Goal: Task Accomplishment & Management: Use online tool/utility

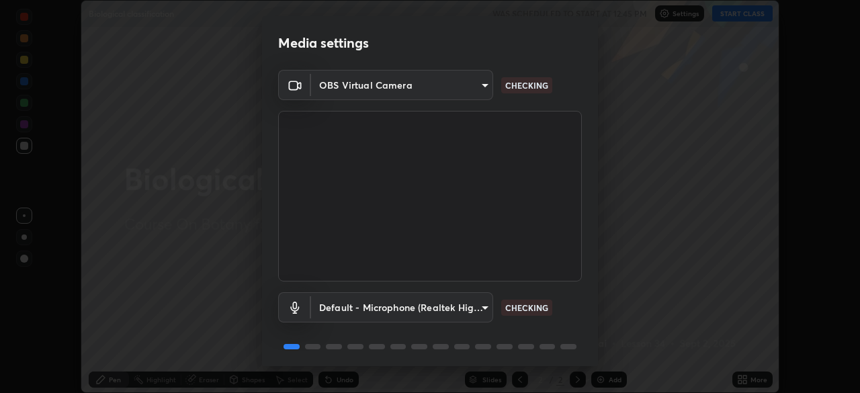
scroll to position [48, 0]
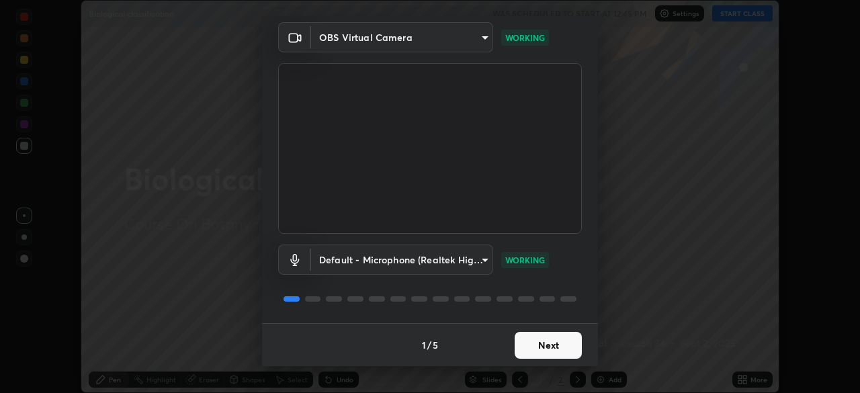
click at [569, 345] on button "Next" at bounding box center [547, 345] width 67 height 27
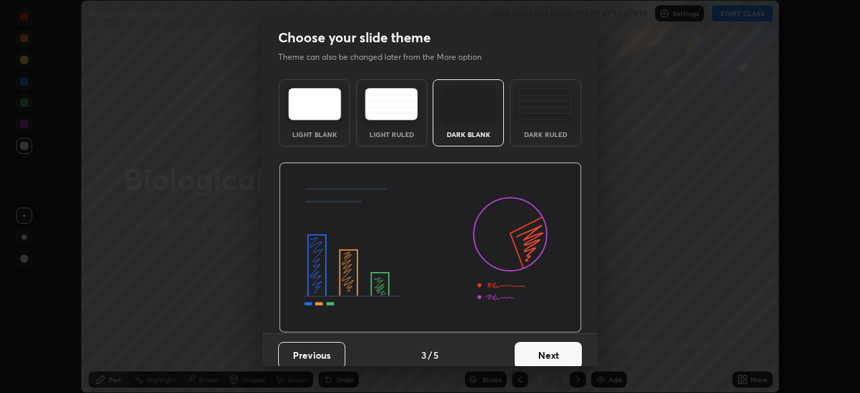
click at [576, 347] on button "Next" at bounding box center [547, 355] width 67 height 27
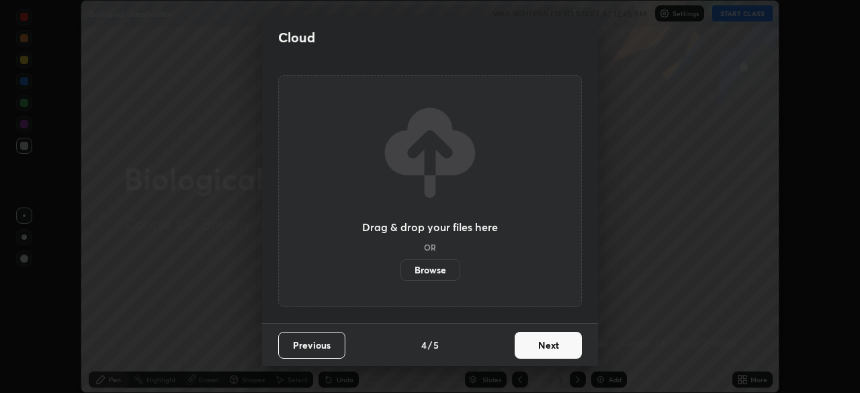
click at [579, 347] on button "Next" at bounding box center [547, 345] width 67 height 27
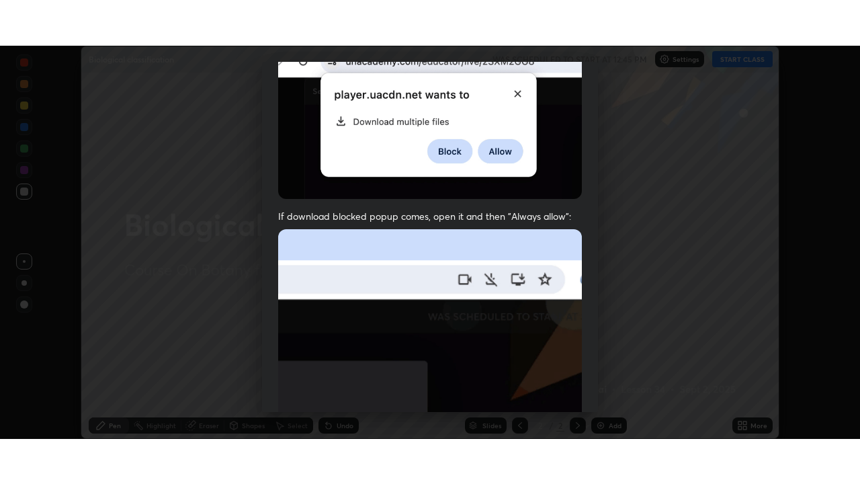
scroll to position [322, 0]
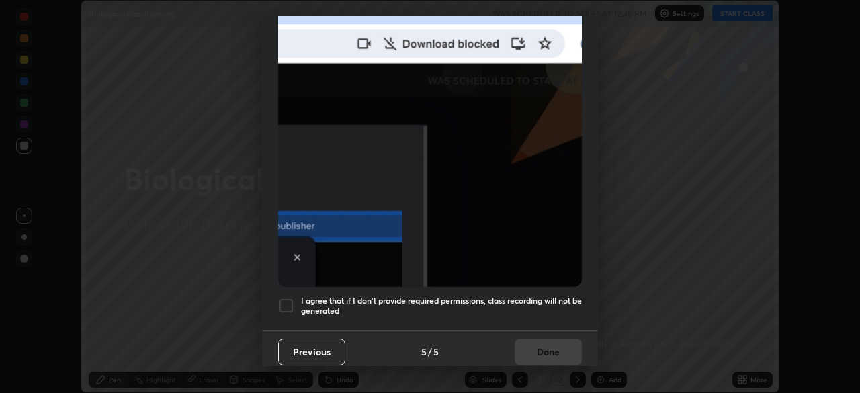
click at [563, 295] on h5 "I agree that if I don't provide required permissions, class recording will not …" at bounding box center [441, 305] width 281 height 21
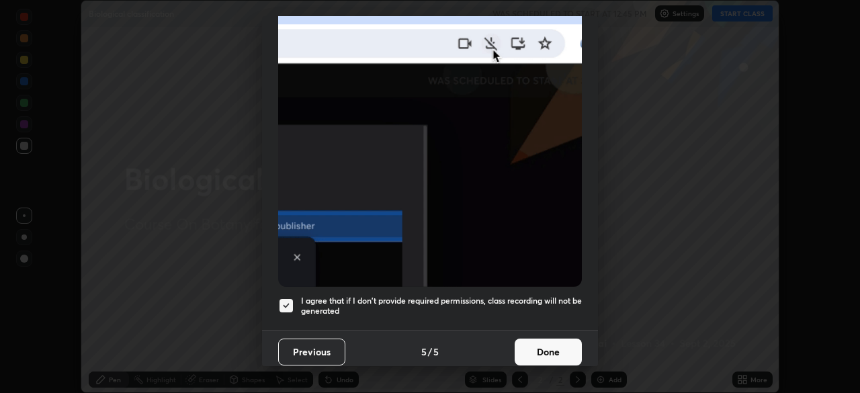
click at [558, 338] on button "Done" at bounding box center [547, 351] width 67 height 27
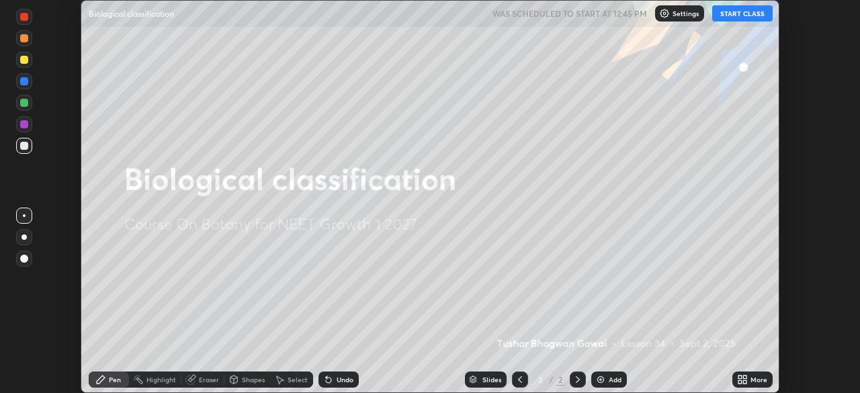
click at [753, 379] on div "More" at bounding box center [758, 379] width 17 height 7
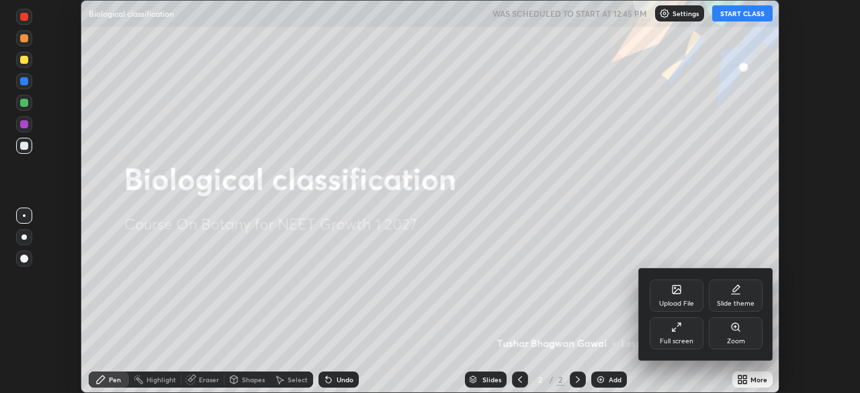
click at [679, 327] on icon at bounding box center [676, 327] width 11 height 11
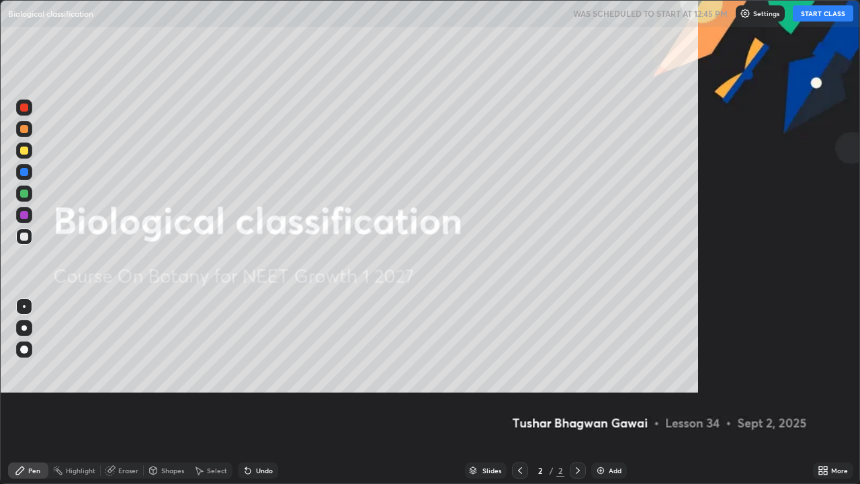
scroll to position [484, 860]
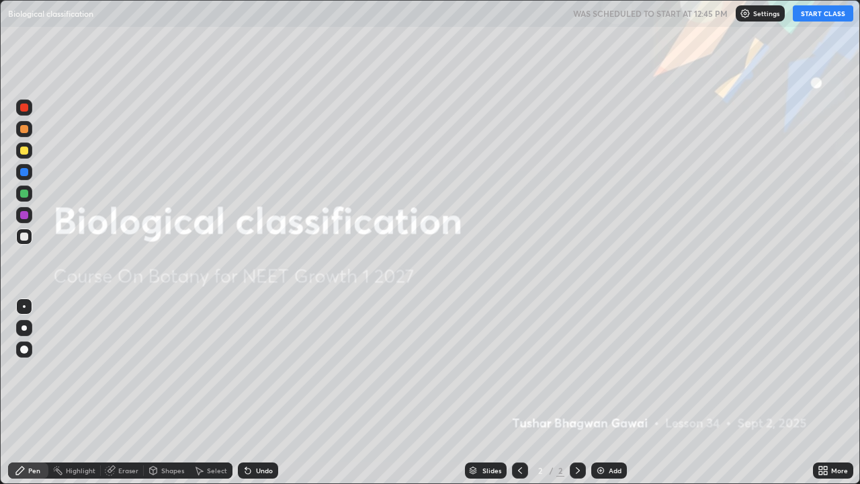
click at [803, 17] on button "START CLASS" at bounding box center [822, 13] width 60 height 16
click at [600, 392] on img at bounding box center [600, 470] width 11 height 11
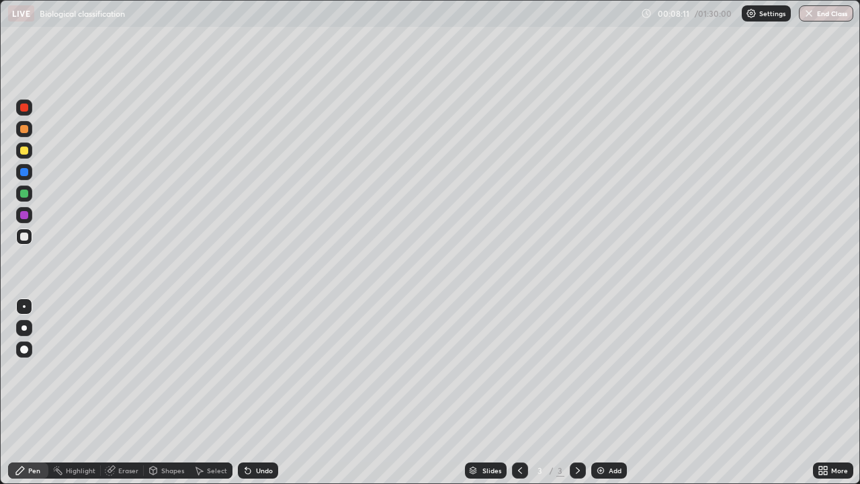
click at [596, 392] on img at bounding box center [600, 470] width 11 height 11
click at [596, 392] on div "Add" at bounding box center [609, 470] width 36 height 16
click at [592, 392] on div "Add" at bounding box center [609, 470] width 36 height 16
click at [600, 392] on img at bounding box center [600, 470] width 11 height 11
click at [598, 392] on img at bounding box center [600, 470] width 11 height 11
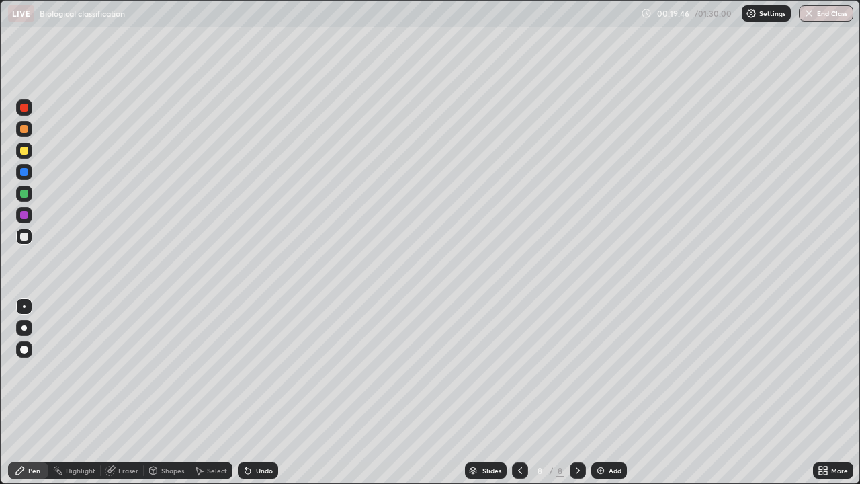
click at [602, 392] on img at bounding box center [600, 470] width 11 height 11
click at [263, 392] on div "Undo" at bounding box center [258, 470] width 40 height 16
click at [29, 193] on div at bounding box center [24, 193] width 16 height 16
click at [29, 151] on div at bounding box center [24, 150] width 16 height 16
click at [518, 392] on icon at bounding box center [519, 470] width 11 height 11
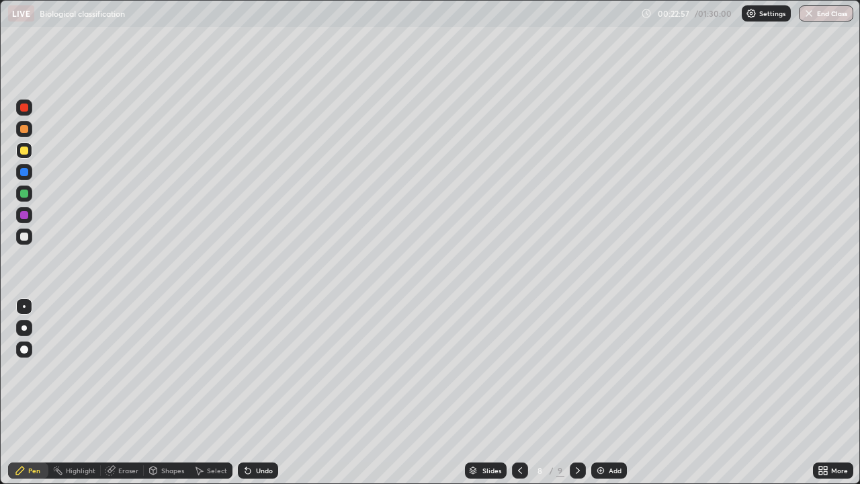
click at [265, 392] on div "Undo" at bounding box center [258, 470] width 40 height 16
click at [265, 392] on div "Undo" at bounding box center [264, 470] width 17 height 7
click at [264, 392] on div "Undo" at bounding box center [264, 470] width 17 height 7
click at [263, 392] on div "Undo" at bounding box center [264, 470] width 17 height 7
click at [261, 392] on div "Undo" at bounding box center [264, 470] width 17 height 7
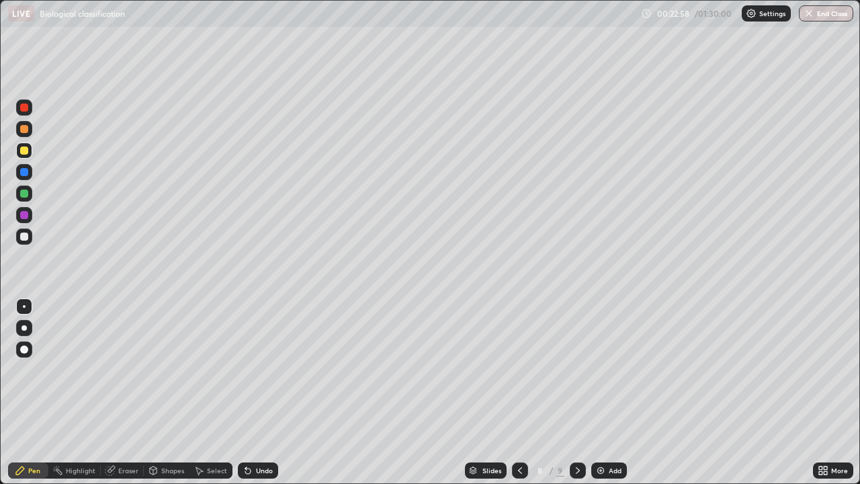
click at [260, 392] on div "Undo" at bounding box center [258, 470] width 40 height 16
click at [596, 392] on img at bounding box center [600, 470] width 11 height 11
click at [30, 239] on div at bounding box center [24, 236] width 16 height 16
click at [32, 150] on div at bounding box center [24, 150] width 16 height 16
click at [518, 392] on icon at bounding box center [519, 470] width 11 height 11
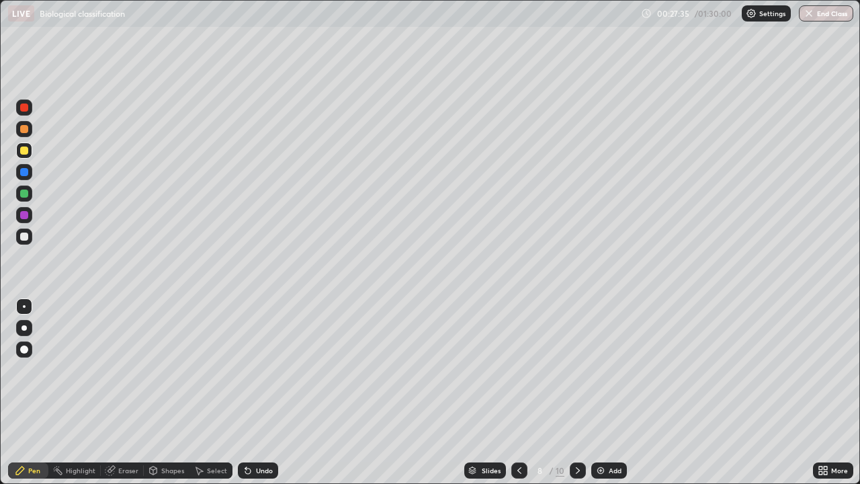
click at [574, 392] on icon at bounding box center [577, 470] width 11 height 11
click at [26, 194] on div at bounding box center [24, 193] width 8 height 8
click at [26, 217] on div at bounding box center [24, 215] width 8 height 8
click at [592, 392] on div "Add" at bounding box center [609, 470] width 36 height 16
click at [25, 150] on div at bounding box center [24, 150] width 8 height 8
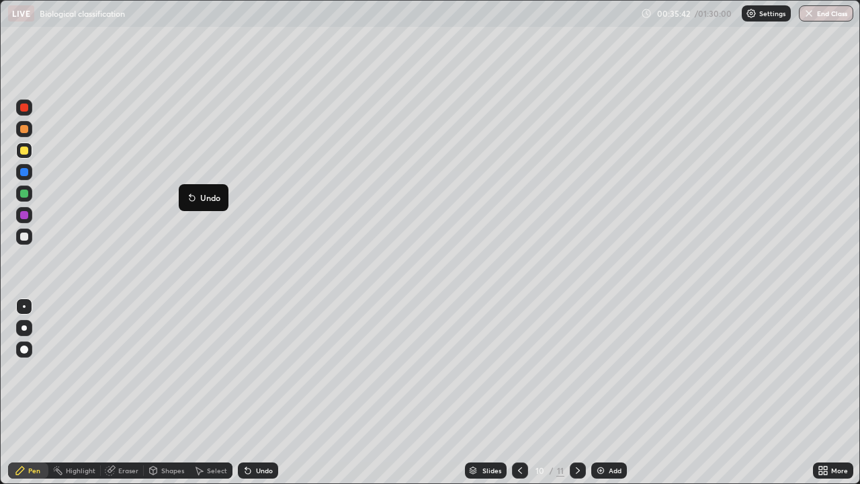
click at [591, 392] on div "Add" at bounding box center [609, 470] width 36 height 16
click at [512, 392] on div at bounding box center [520, 470] width 16 height 16
click at [522, 392] on div at bounding box center [520, 470] width 16 height 16
click at [574, 392] on div at bounding box center [577, 470] width 16 height 27
click at [602, 392] on img at bounding box center [600, 470] width 11 height 11
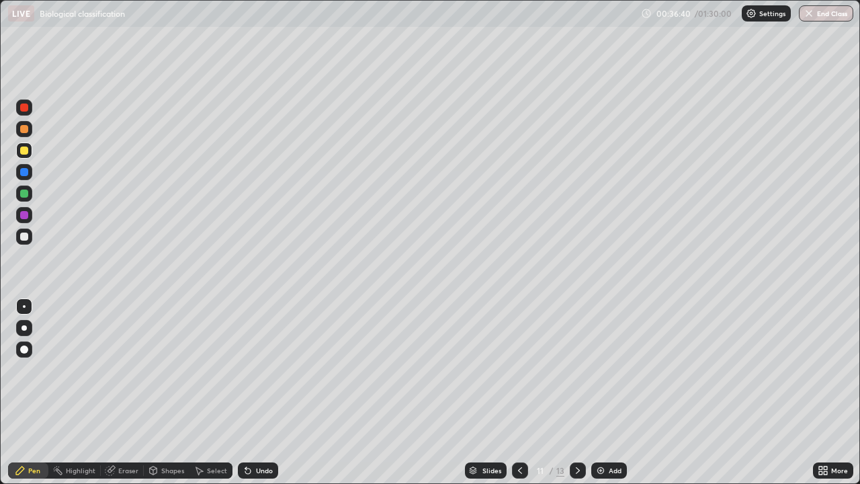
click at [25, 237] on div at bounding box center [24, 236] width 8 height 8
click at [27, 235] on div at bounding box center [24, 236] width 8 height 8
click at [24, 151] on div at bounding box center [24, 150] width 8 height 8
click at [245, 392] on icon at bounding box center [247, 470] width 5 height 5
click at [246, 392] on icon at bounding box center [247, 470] width 5 height 5
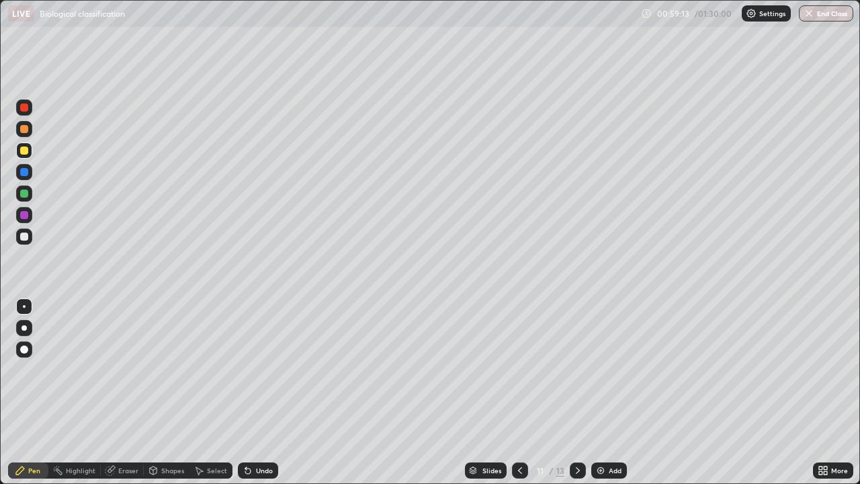
click at [599, 392] on img at bounding box center [600, 470] width 11 height 11
click at [27, 238] on div at bounding box center [24, 236] width 8 height 8
click at [265, 392] on div "Undo" at bounding box center [264, 470] width 17 height 7
click at [595, 392] on img at bounding box center [600, 470] width 11 height 11
click at [28, 156] on div at bounding box center [24, 150] width 16 height 16
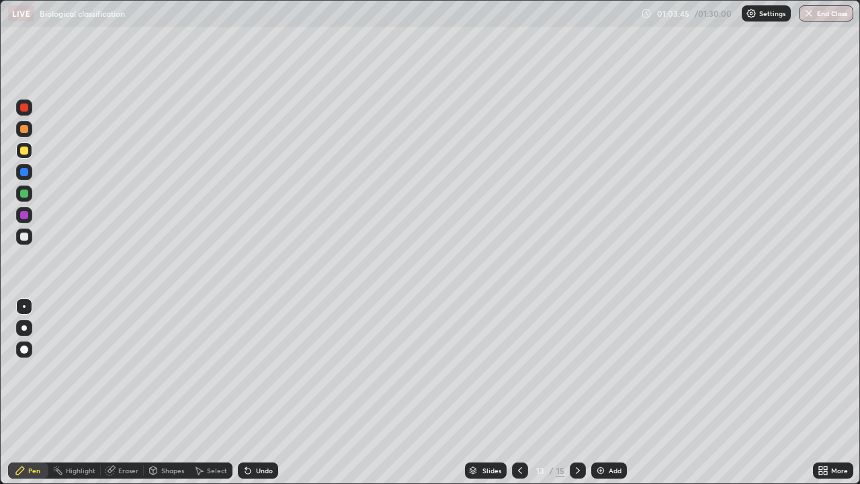
click at [25, 236] on div at bounding box center [24, 236] width 8 height 8
click at [518, 392] on icon at bounding box center [519, 470] width 11 height 11
click at [582, 392] on div at bounding box center [577, 470] width 16 height 16
click at [576, 392] on icon at bounding box center [577, 470] width 11 height 11
click at [519, 392] on icon at bounding box center [519, 470] width 11 height 11
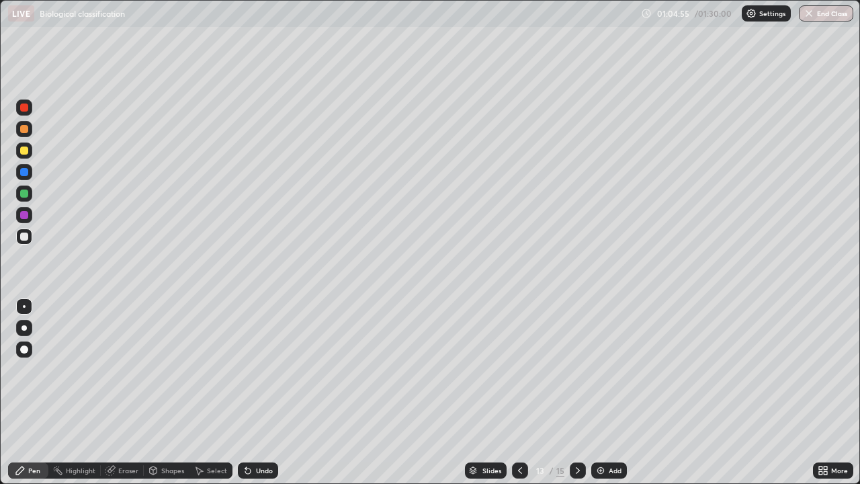
click at [599, 392] on img at bounding box center [600, 470] width 11 height 11
click at [21, 151] on div at bounding box center [24, 150] width 8 height 8
click at [28, 242] on div at bounding box center [24, 236] width 16 height 16
click at [28, 150] on div at bounding box center [24, 150] width 8 height 8
click at [25, 172] on div at bounding box center [24, 172] width 8 height 8
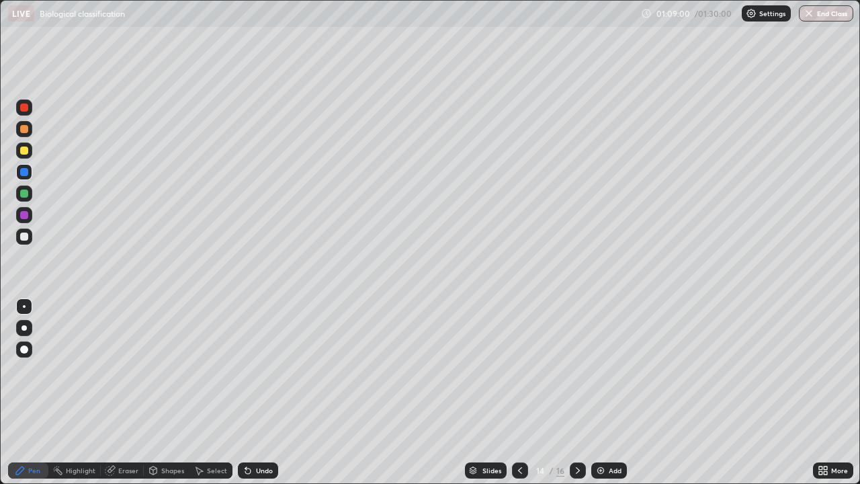
click at [31, 148] on div at bounding box center [24, 150] width 16 height 16
click at [29, 148] on div at bounding box center [24, 150] width 16 height 16
click at [518, 392] on icon at bounding box center [519, 470] width 11 height 11
click at [524, 392] on div at bounding box center [520, 470] width 16 height 16
click at [576, 392] on icon at bounding box center [577, 470] width 11 height 11
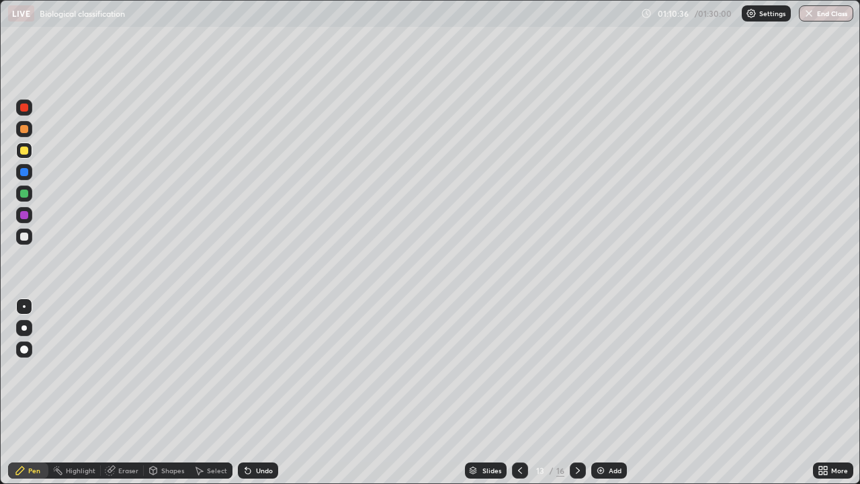
click at [576, 392] on icon at bounding box center [577, 470] width 11 height 11
click at [518, 392] on icon at bounding box center [519, 470] width 11 height 11
click at [598, 392] on img at bounding box center [600, 470] width 11 height 11
click at [25, 236] on div at bounding box center [24, 236] width 8 height 8
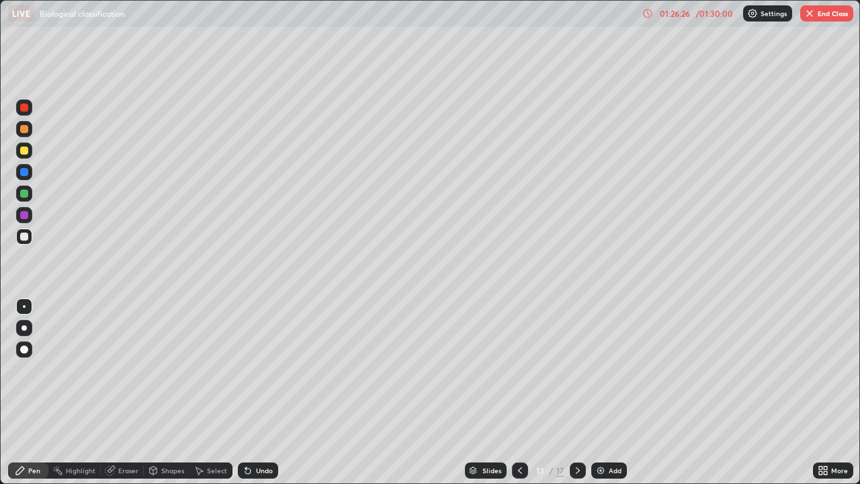
click at [832, 19] on button "End Class" at bounding box center [826, 13] width 53 height 16
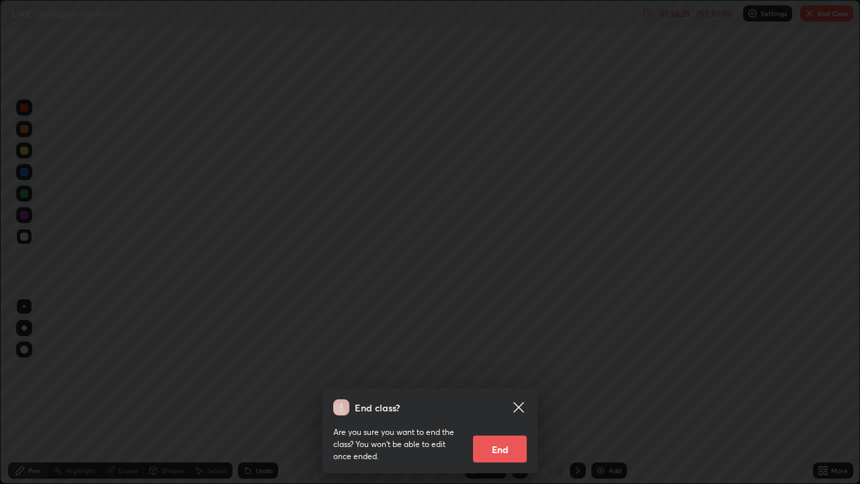
click at [482, 392] on button "End" at bounding box center [500, 448] width 54 height 27
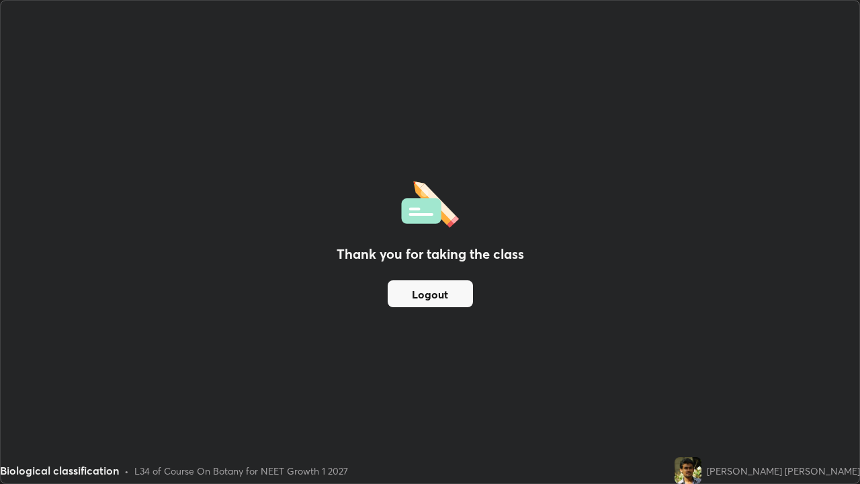
click at [410, 293] on button "Logout" at bounding box center [429, 293] width 85 height 27
click at [418, 293] on button "Logout" at bounding box center [429, 293] width 85 height 27
click at [414, 292] on button "Logout" at bounding box center [429, 293] width 85 height 27
click at [414, 293] on button "Logout" at bounding box center [429, 293] width 85 height 27
click at [412, 295] on button "Logout" at bounding box center [429, 293] width 85 height 27
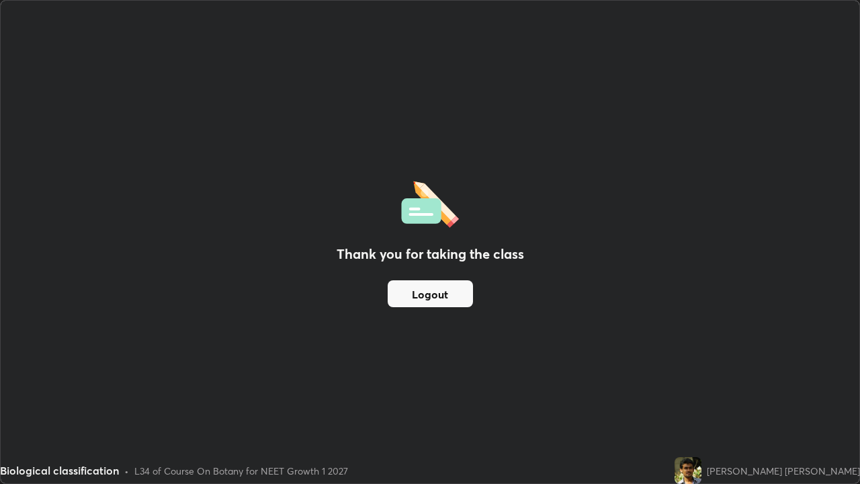
click at [410, 297] on button "Logout" at bounding box center [429, 293] width 85 height 27
click at [407, 292] on button "Logout" at bounding box center [429, 293] width 85 height 27
click at [414, 300] on button "Logout" at bounding box center [429, 293] width 85 height 27
